Goal: Find specific page/section: Find specific page/section

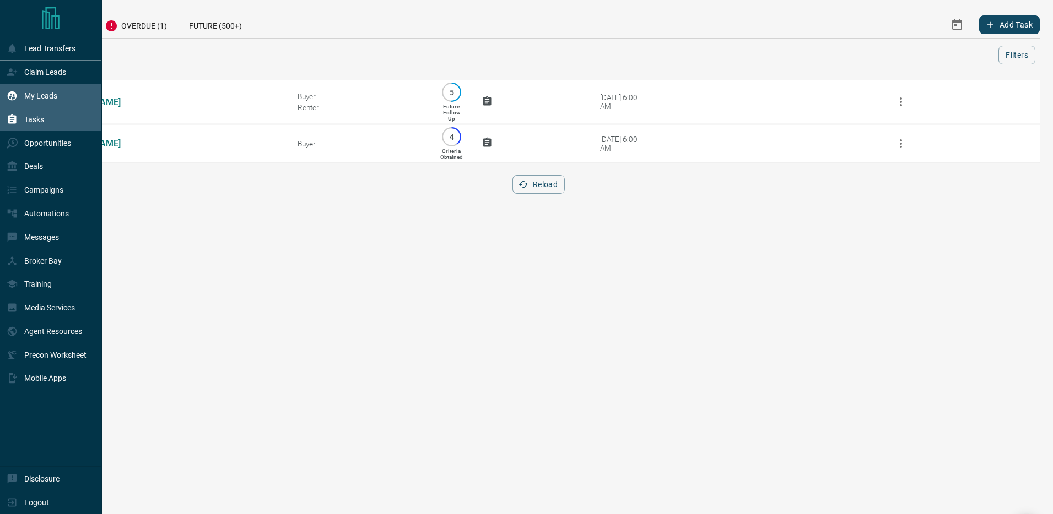
click at [11, 96] on icon at bounding box center [12, 95] width 9 height 9
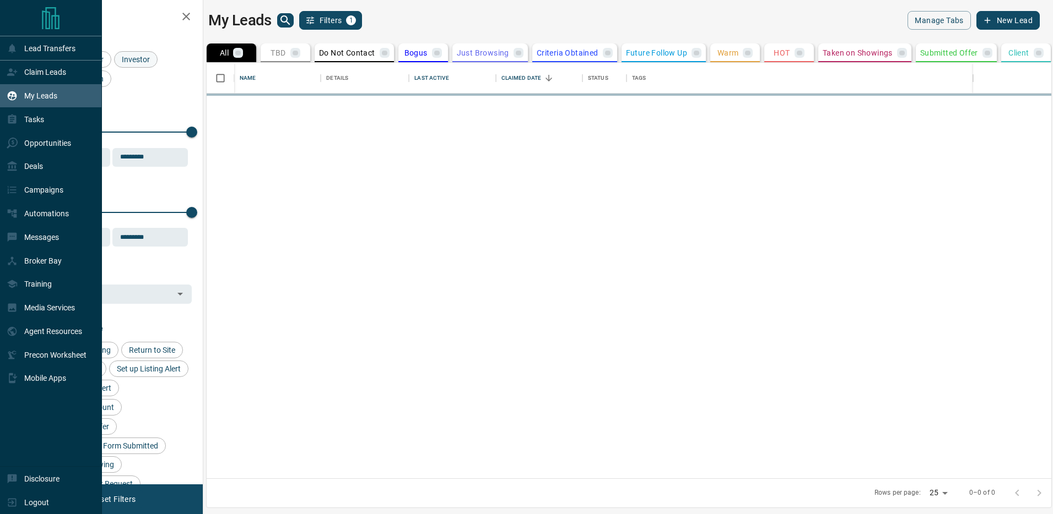
scroll to position [416, 844]
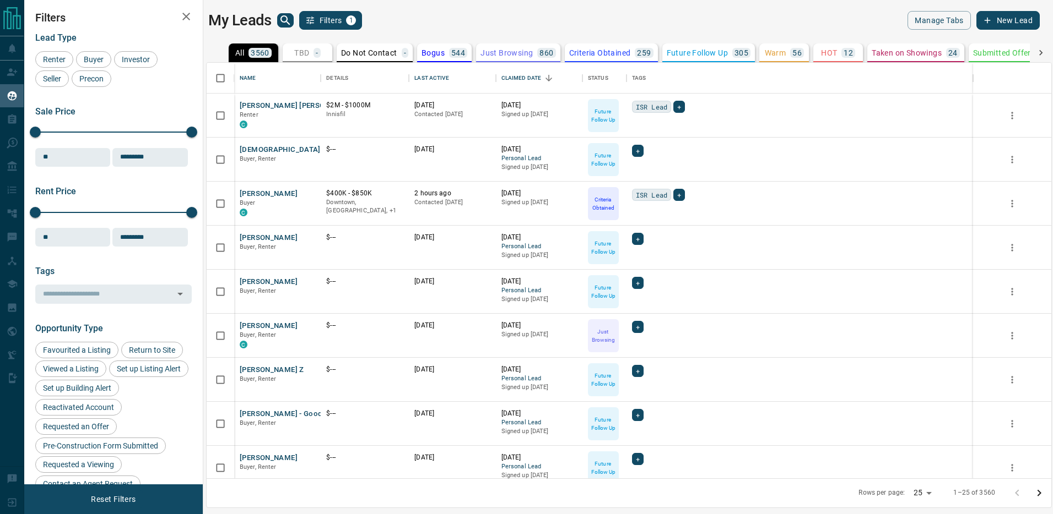
click at [290, 21] on icon "search button" at bounding box center [285, 20] width 13 height 13
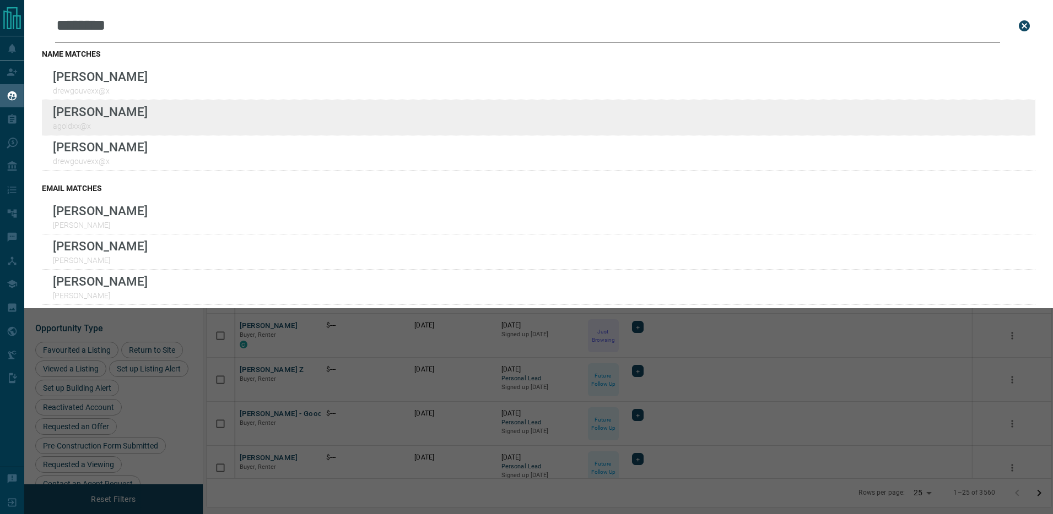
type input "********"
click at [0, 0] on div "Lead Transfers Claim Leads My Leads Tasks Opportunities Deals Campaigns Automat…" at bounding box center [526, 250] width 1053 height 501
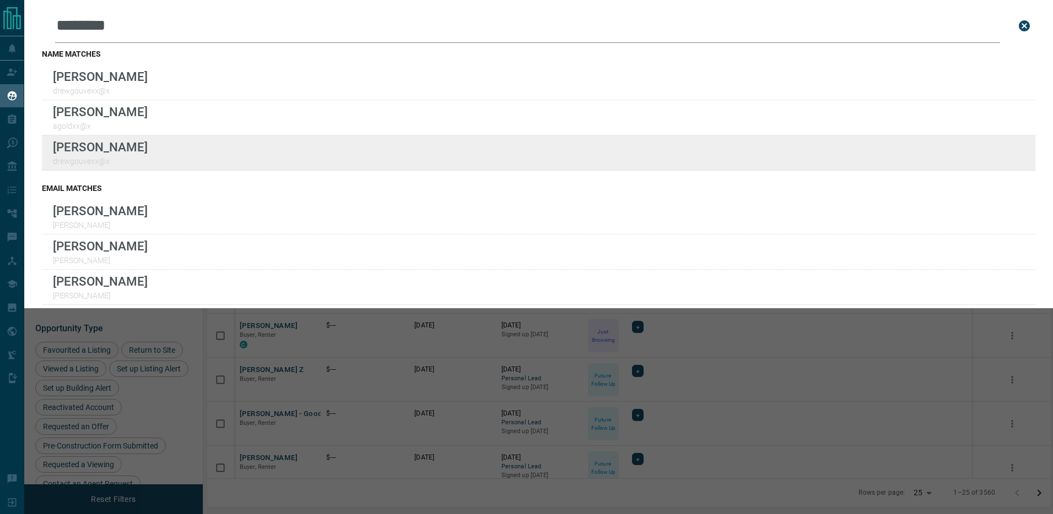
click at [0, 0] on div "Lead Transfers Claim Leads My Leads Tasks Opportunities Deals Campaigns Automat…" at bounding box center [526, 250] width 1053 height 501
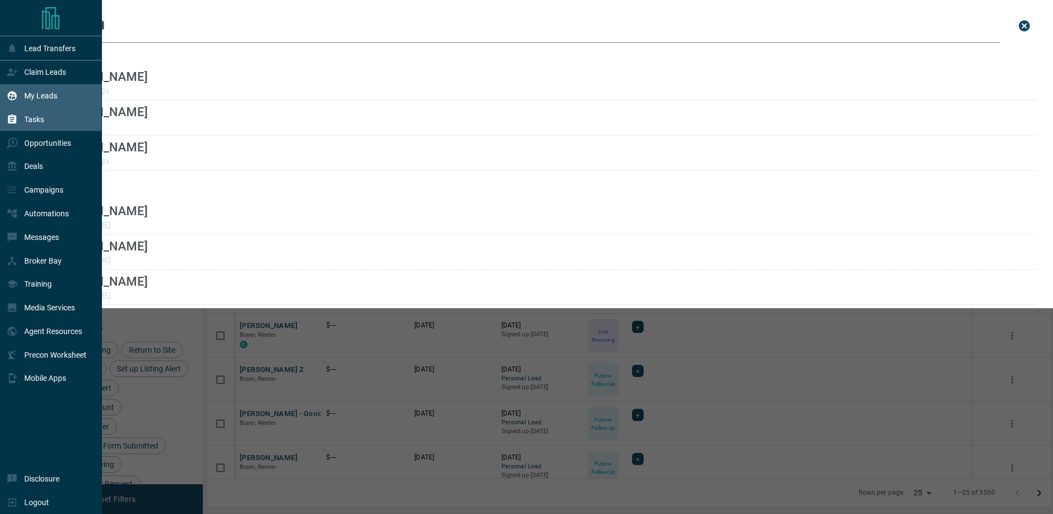
click at [13, 118] on icon at bounding box center [12, 119] width 8 height 9
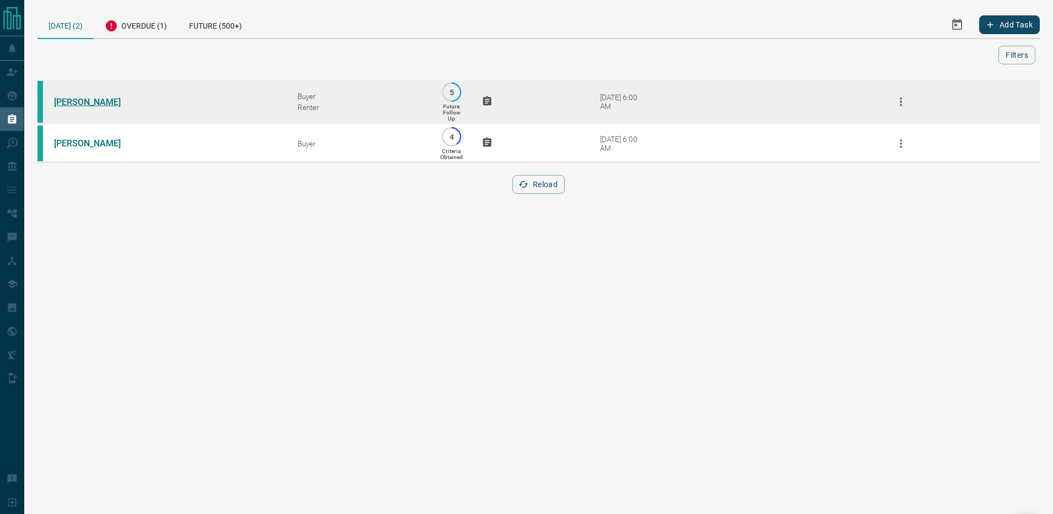
click at [81, 100] on link "[PERSON_NAME]" at bounding box center [95, 102] width 83 height 10
